Goal: Information Seeking & Learning: Learn about a topic

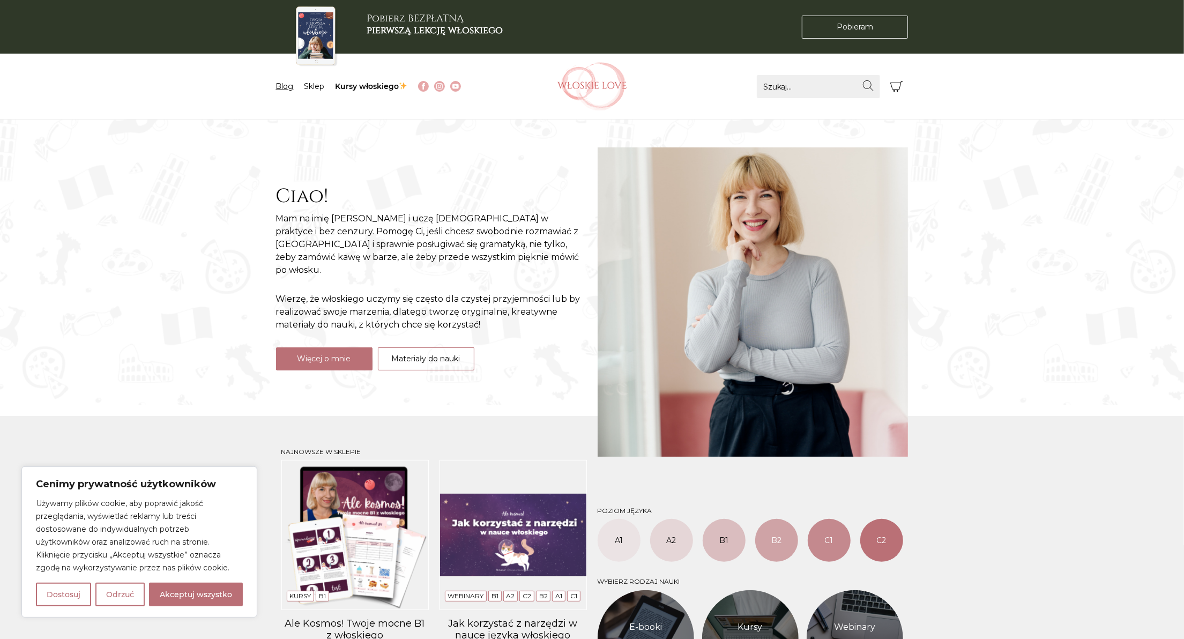
click at [280, 86] on link "Blog" at bounding box center [285, 86] width 18 height 10
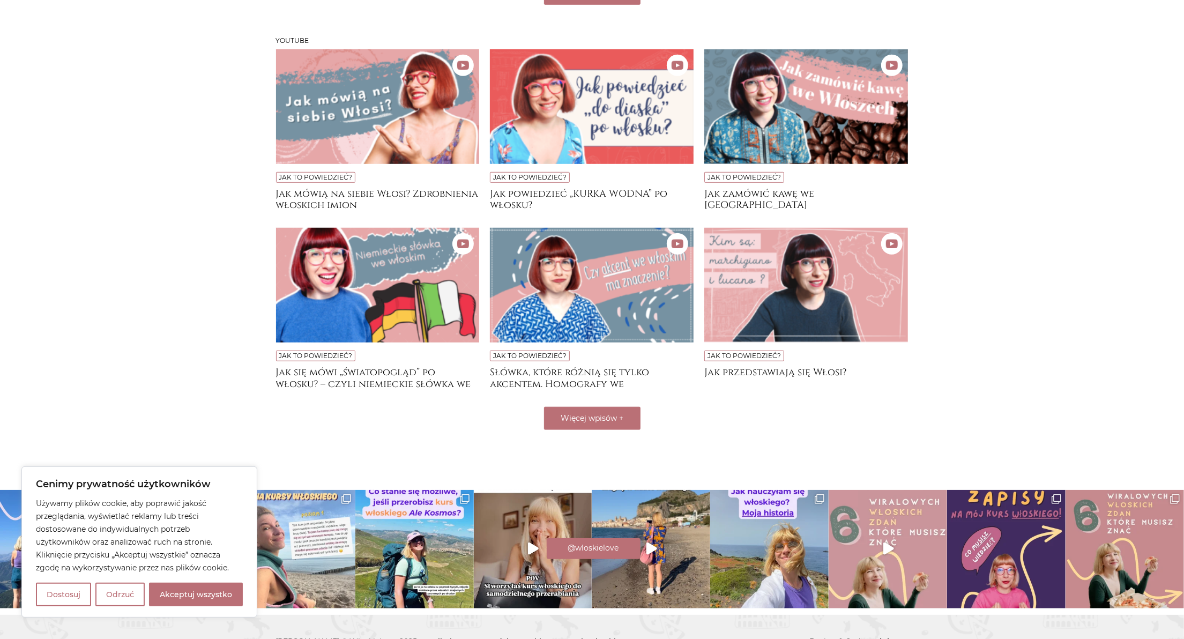
scroll to position [698, 0]
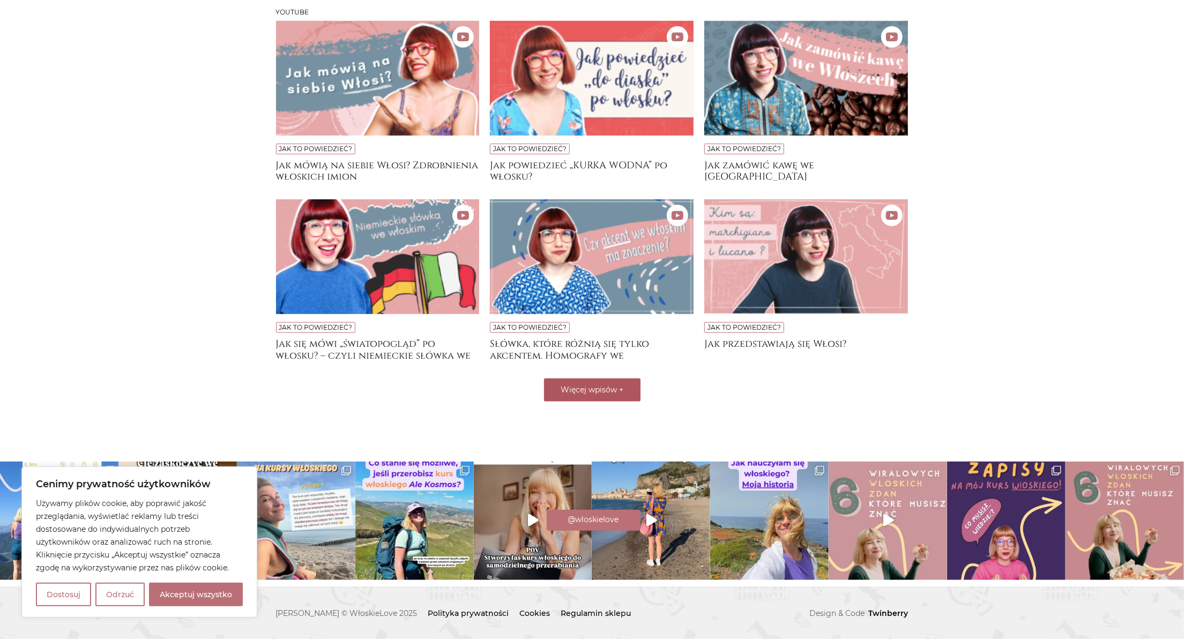
click at [566, 391] on span "Więcej wpisów" at bounding box center [588, 390] width 56 height 10
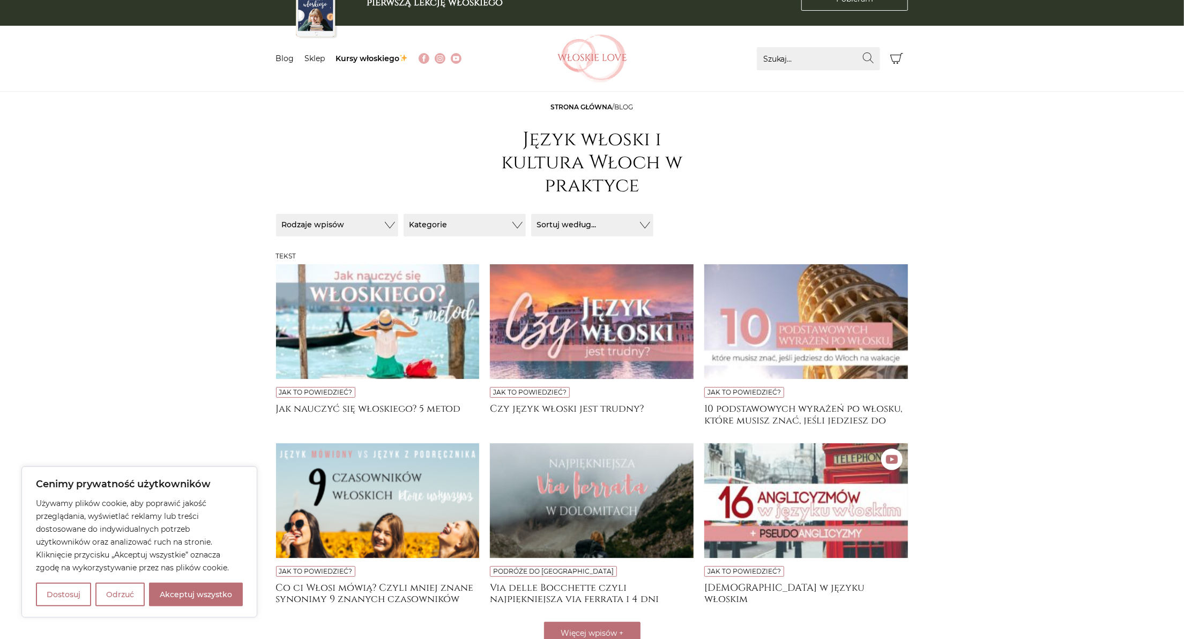
scroll to position [0, 0]
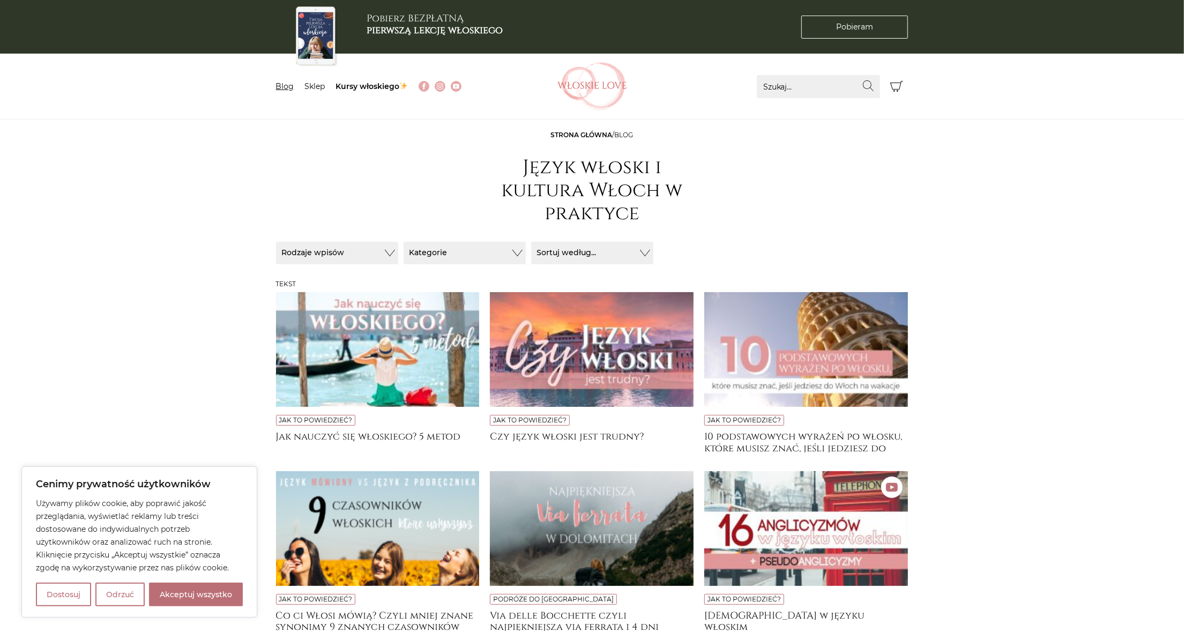
click at [284, 84] on link "Blog" at bounding box center [285, 86] width 18 height 10
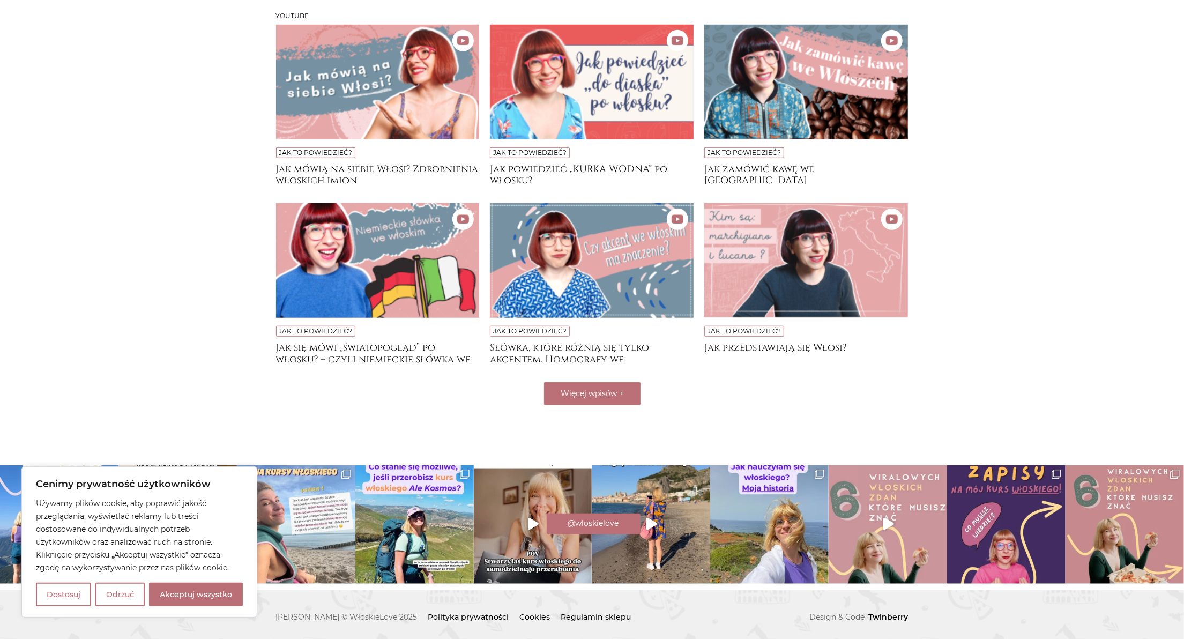
scroll to position [698, 0]
